Goal: Task Accomplishment & Management: Complete application form

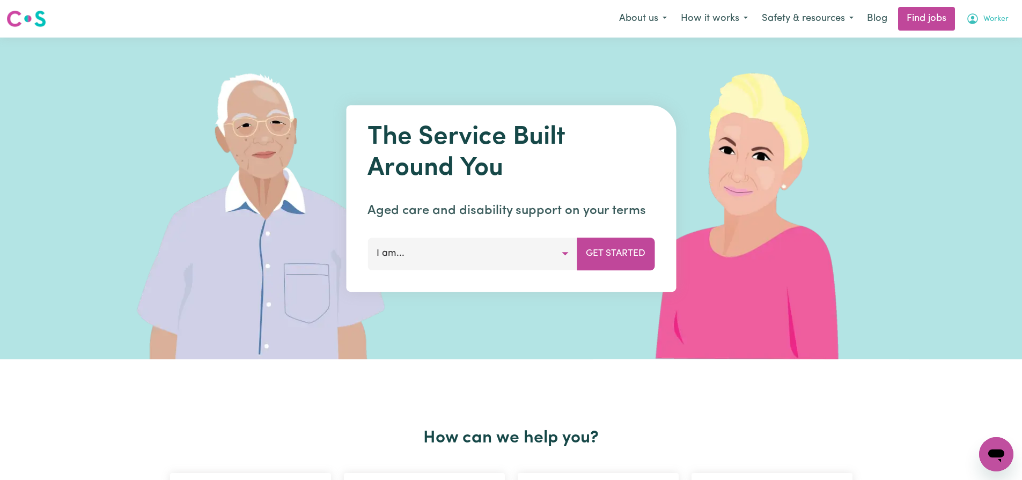
click at [980, 13] on button "Worker" at bounding box center [987, 19] width 56 height 23
click at [974, 76] on link "Logout" at bounding box center [972, 82] width 85 height 20
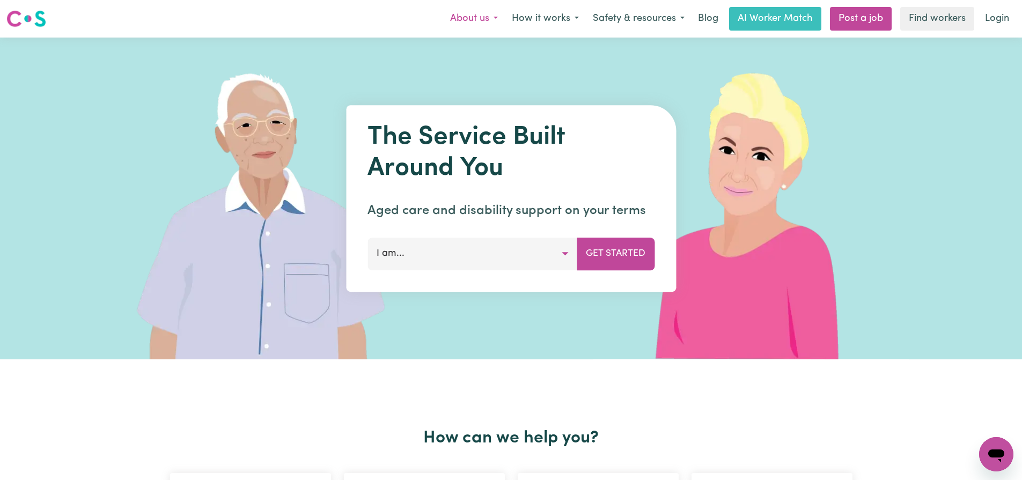
click at [478, 12] on button "About us" at bounding box center [474, 19] width 62 height 23
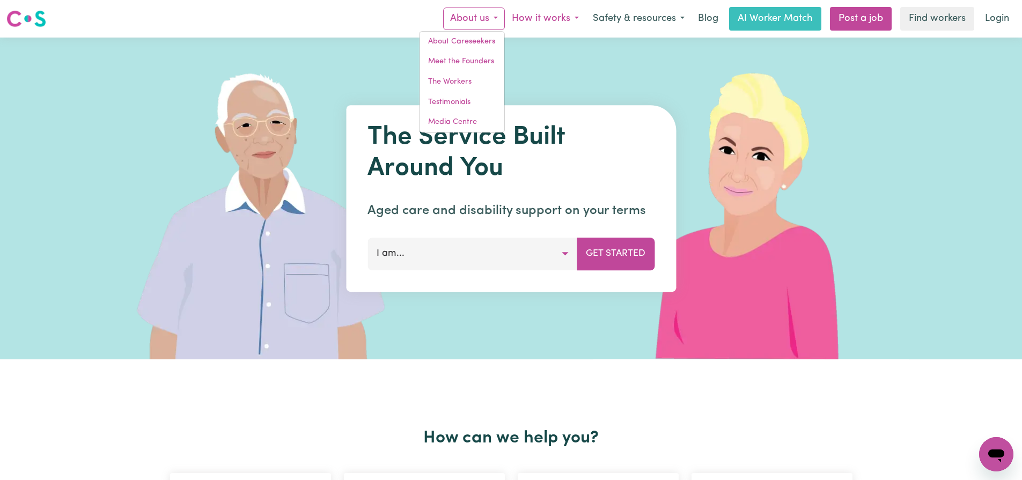
click at [525, 14] on button "How it works" at bounding box center [545, 19] width 81 height 23
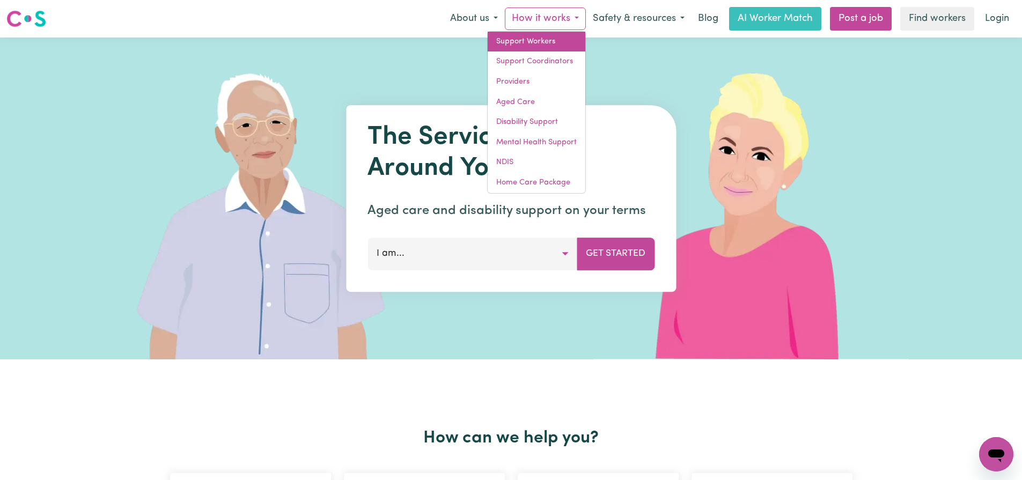
click at [534, 39] on link "Support Workers" at bounding box center [537, 42] width 98 height 20
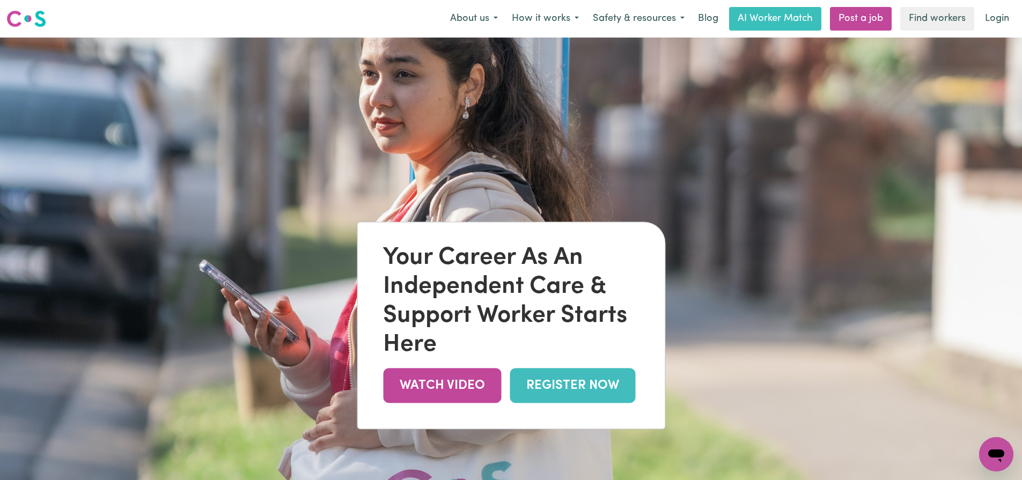
click at [554, 386] on link "REGISTER NOW" at bounding box center [571, 385] width 125 height 35
